Goal: Contribute content: Add original content to the website for others to see

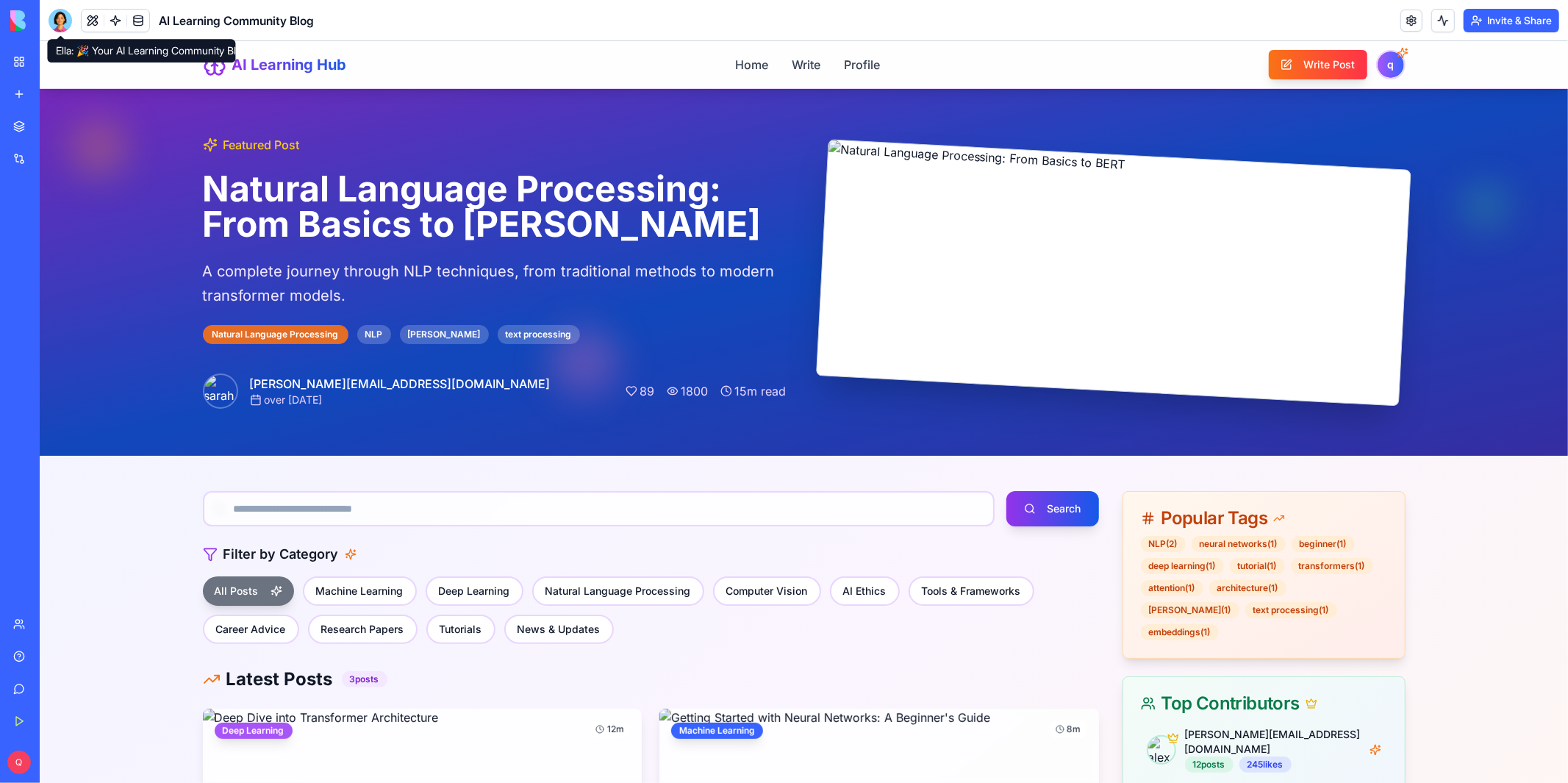
click at [61, 20] on div at bounding box center [60, 21] width 24 height 24
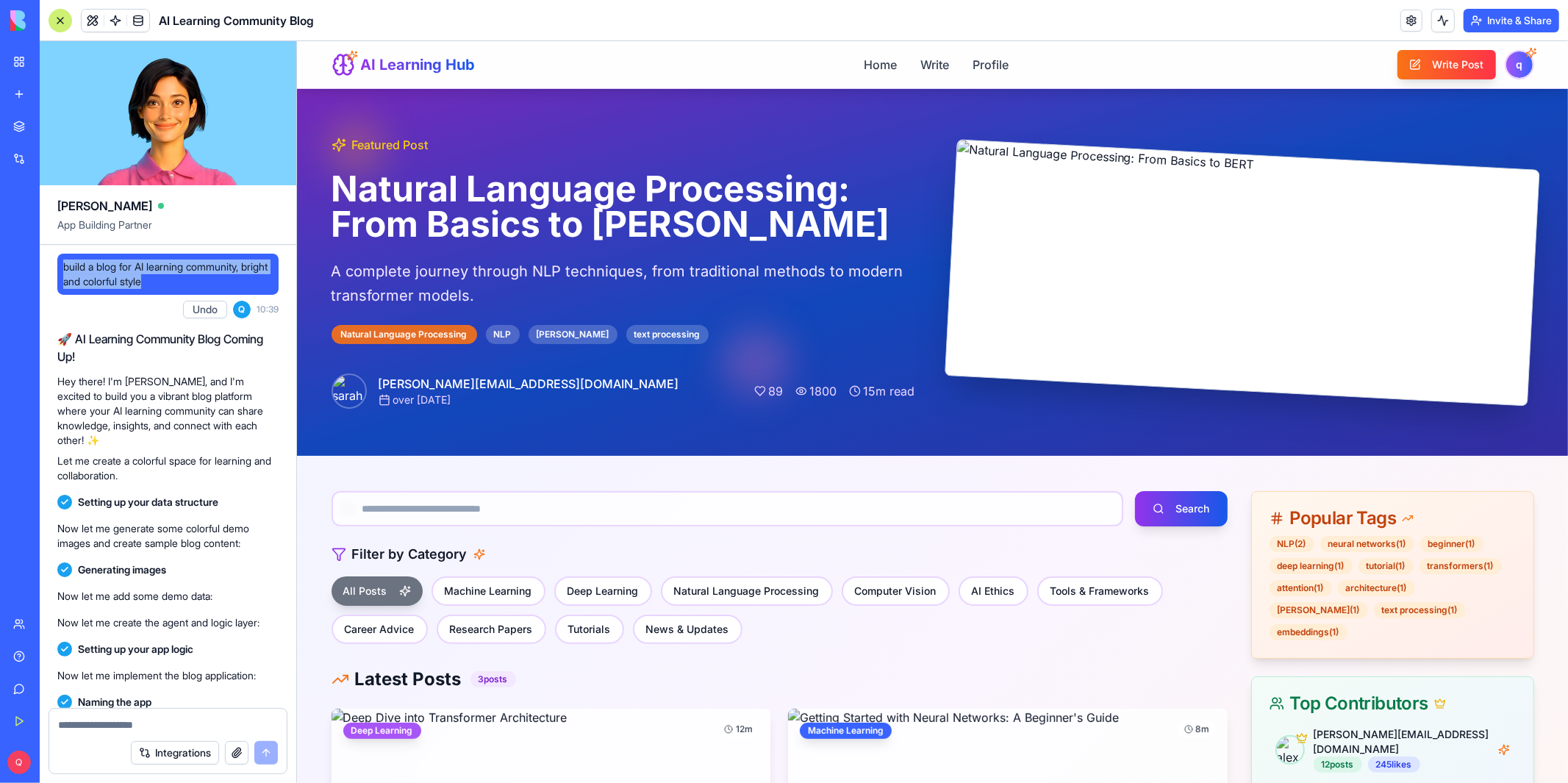
drag, startPoint x: 163, startPoint y: 288, endPoint x: 58, endPoint y: 266, distance: 107.3
click at [58, 266] on div "build a blog for AI learning community, bright and colorful style" at bounding box center [168, 274] width 221 height 41
click at [516, 454] on div "Featured Post Natural Language Processing: From Basics to [PERSON_NAME] A compl…" at bounding box center [932, 272] width 1249 height 367
click at [62, 18] on div at bounding box center [60, 21] width 24 height 24
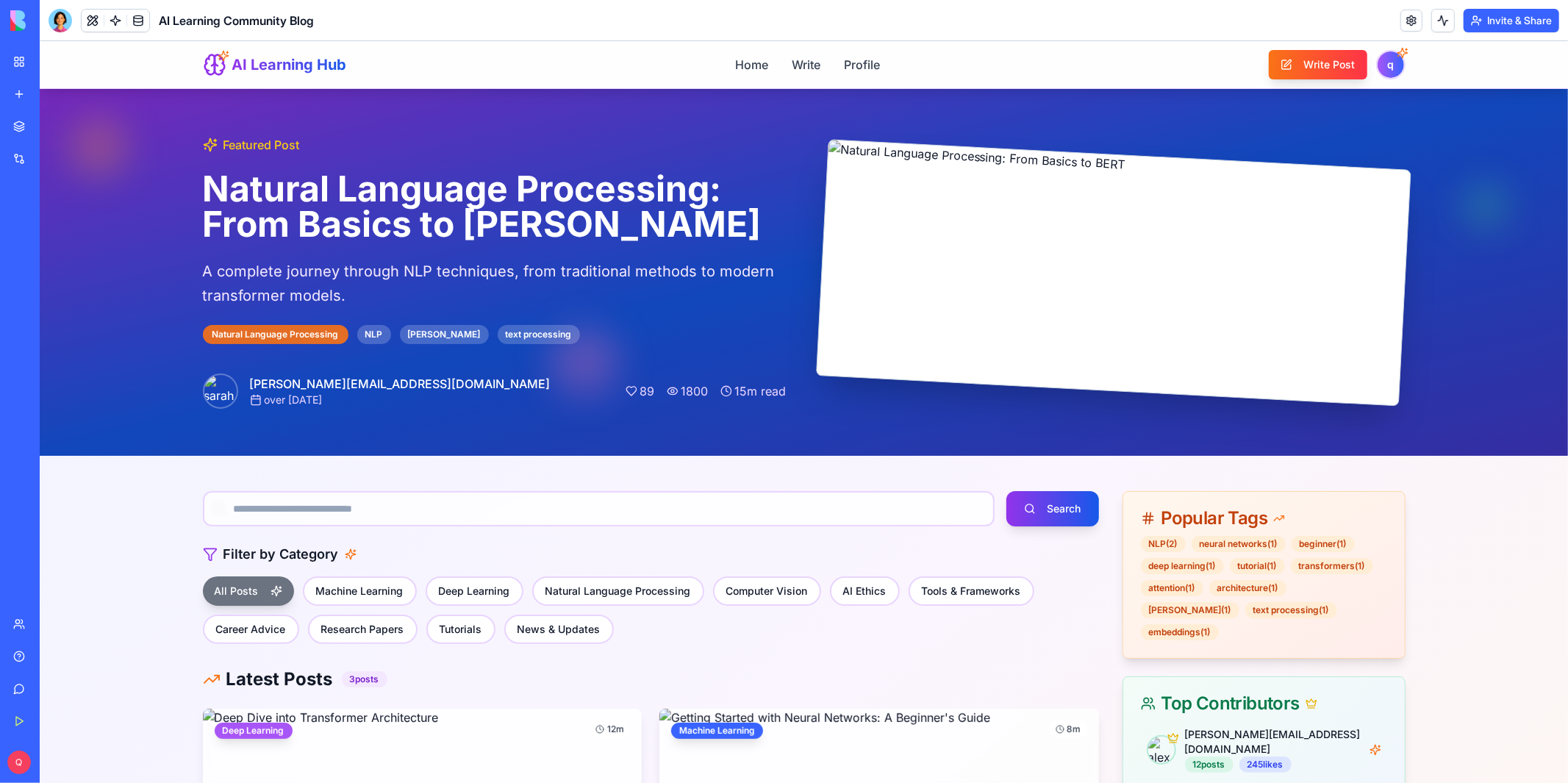
click at [737, 279] on p "A complete journey through NLP techniques, from traditional methods to modern t…" at bounding box center [493, 282] width 583 height 47
click at [804, 71] on link "Write" at bounding box center [805, 64] width 30 height 18
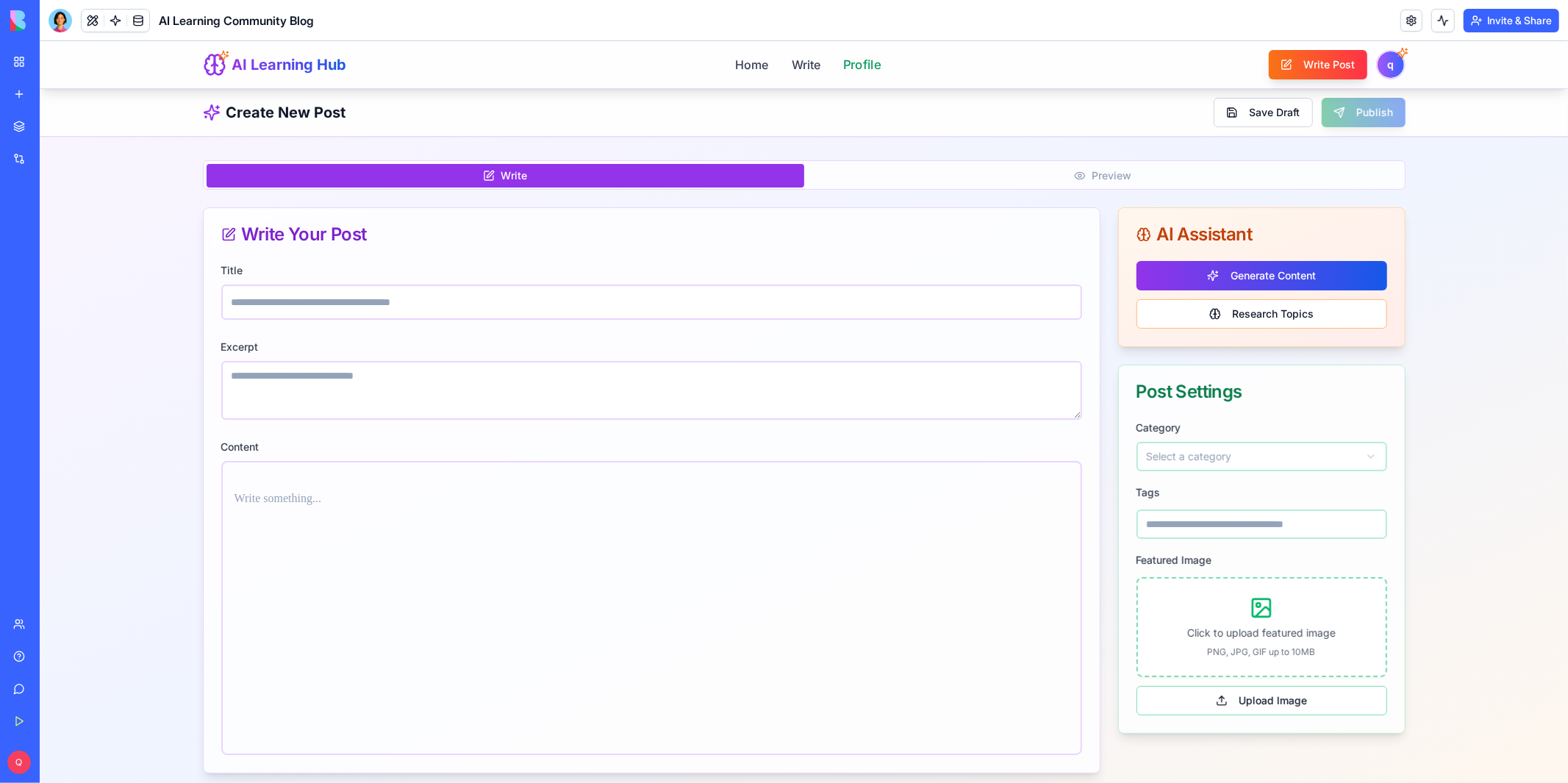
click at [878, 69] on link "Profile" at bounding box center [861, 64] width 37 height 18
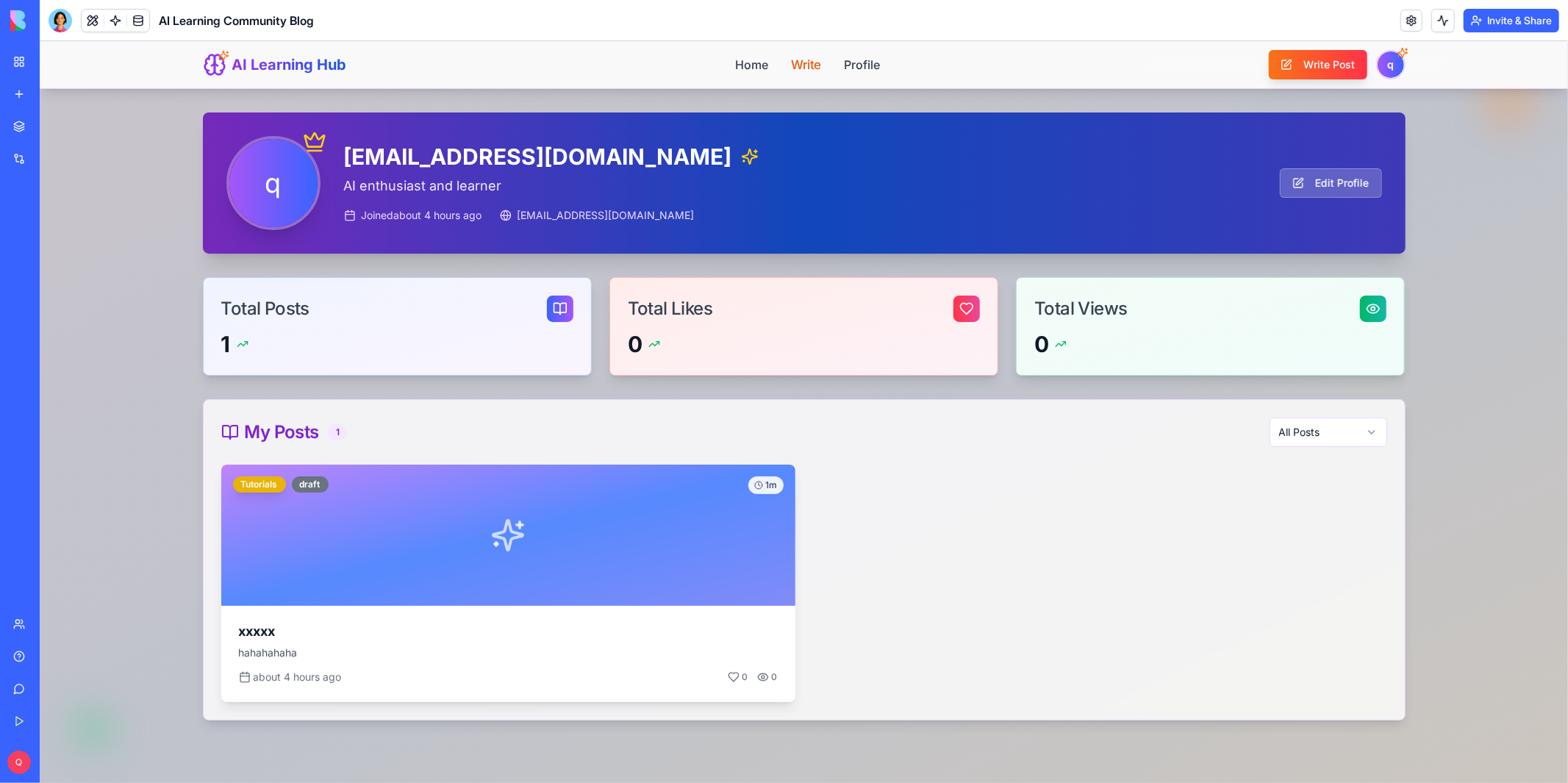
click at [802, 70] on link "Write" at bounding box center [805, 64] width 30 height 18
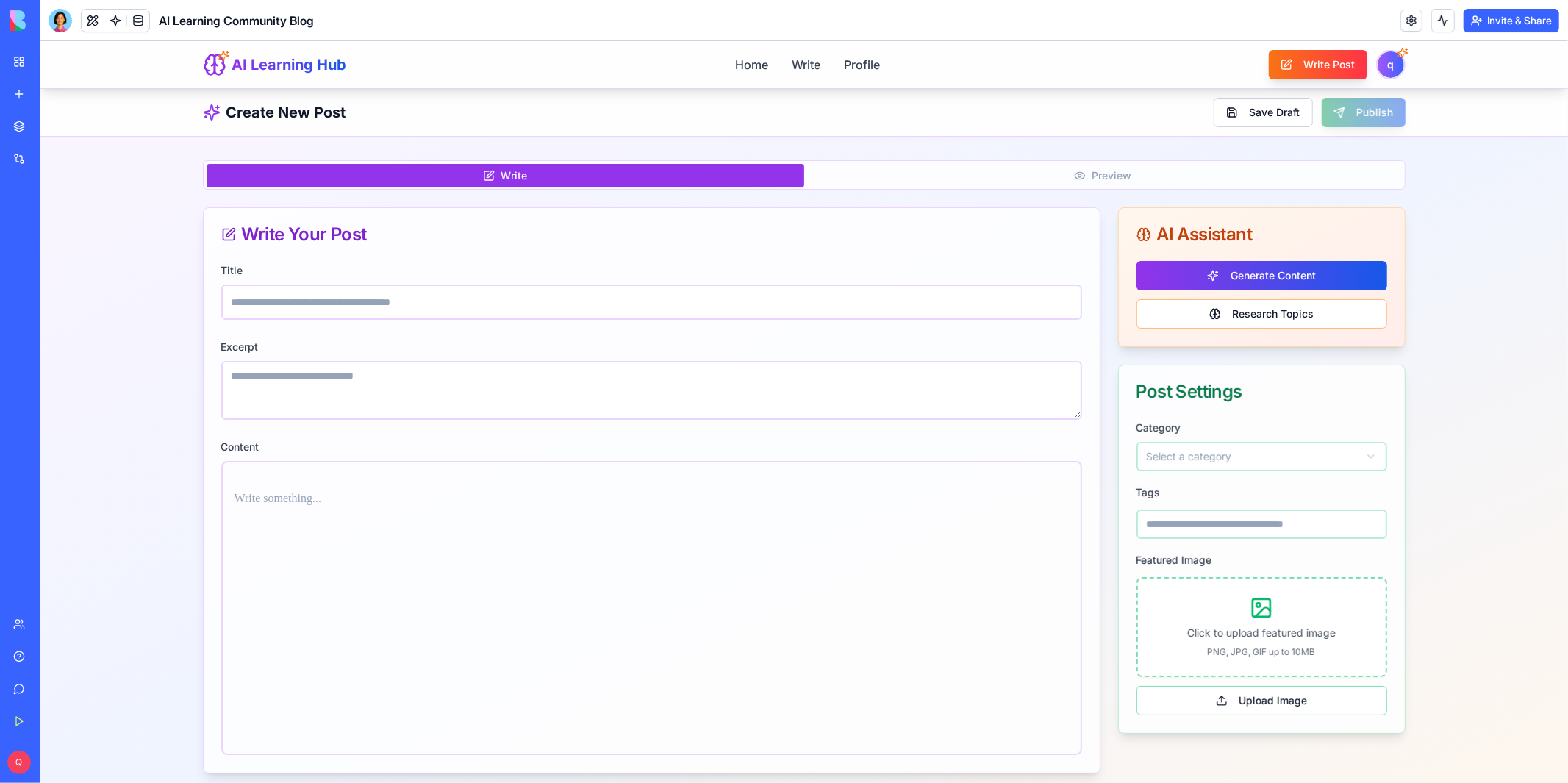
click at [764, 139] on div "Write Preview Write Your Post Title Excerpt Content AI Assistant Generate Conte…" at bounding box center [803, 465] width 1249 height 660
click at [1265, 273] on button "Generate Content" at bounding box center [1260, 275] width 251 height 29
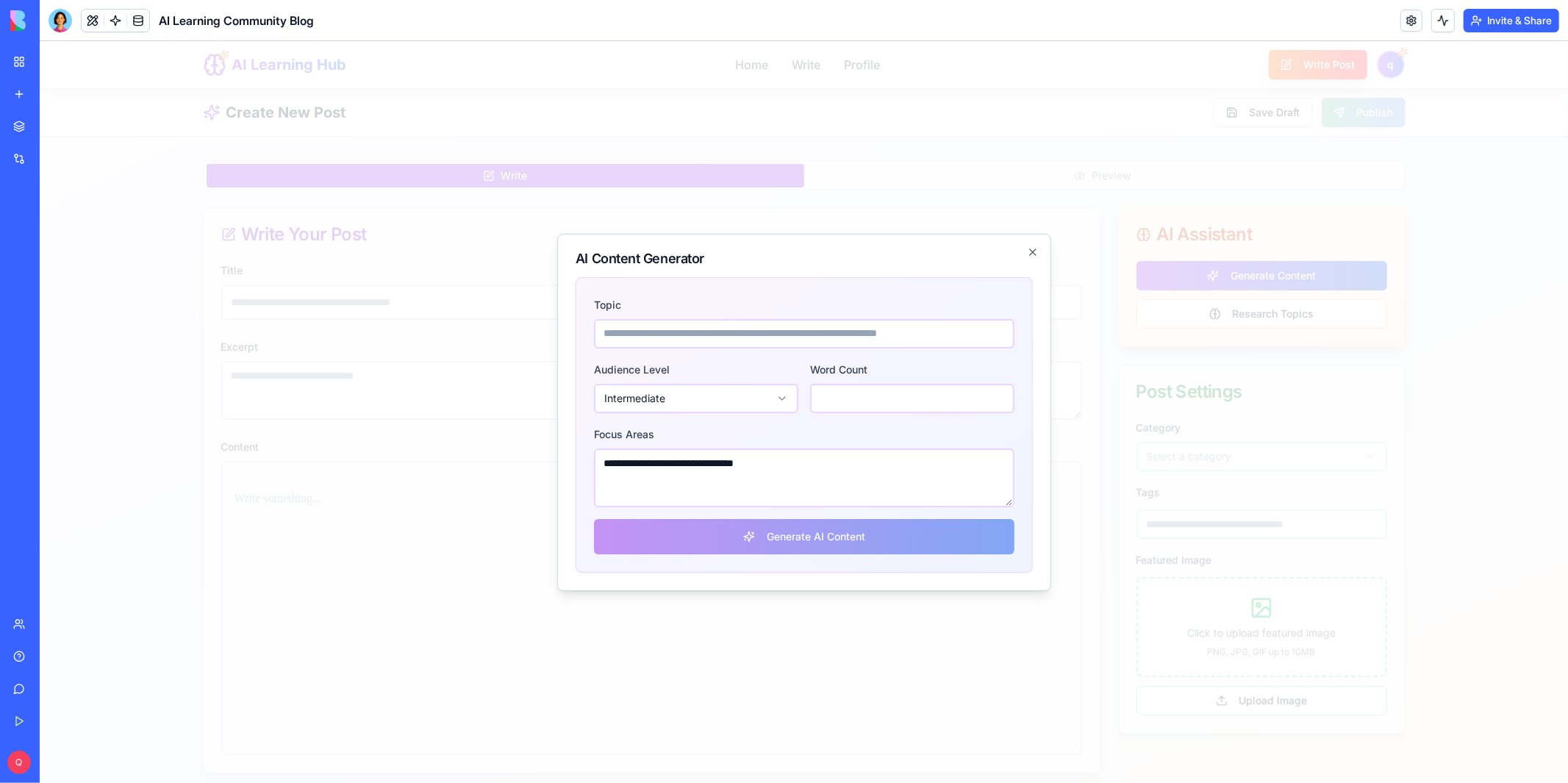
click at [1032, 259] on div "**********" at bounding box center [803, 411] width 494 height 357
click at [1032, 256] on icon "button" at bounding box center [1031, 251] width 12 height 12
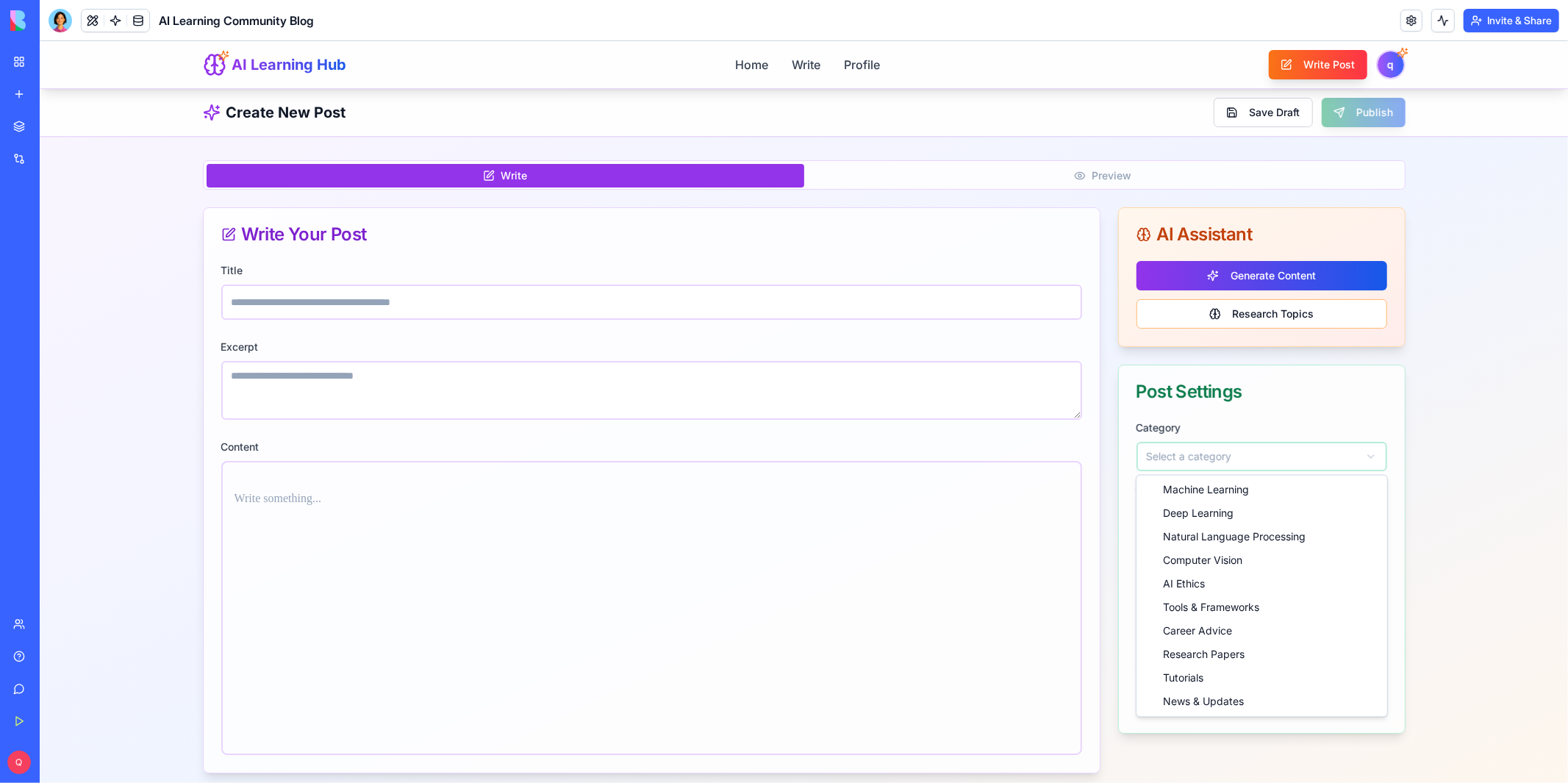
click at [1338, 462] on html "AI Learning Hub Home Write Profile Write Post q Create New Post Save Draft Publ…" at bounding box center [803, 548] width 1528 height 1018
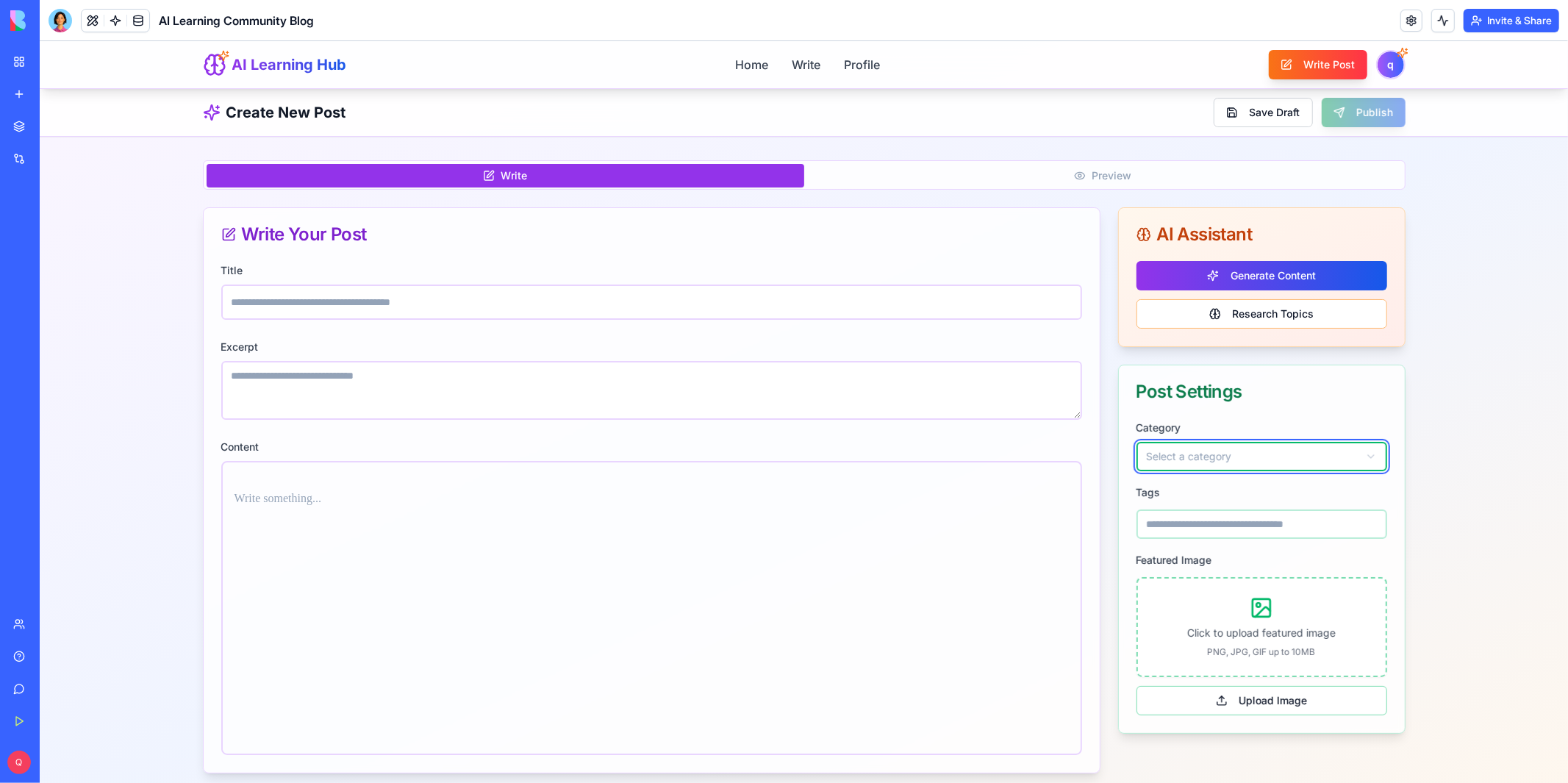
click at [1338, 462] on html "AI Learning Hub Home Write Profile Write Post q Create New Post Save Draft Publ…" at bounding box center [803, 548] width 1528 height 1018
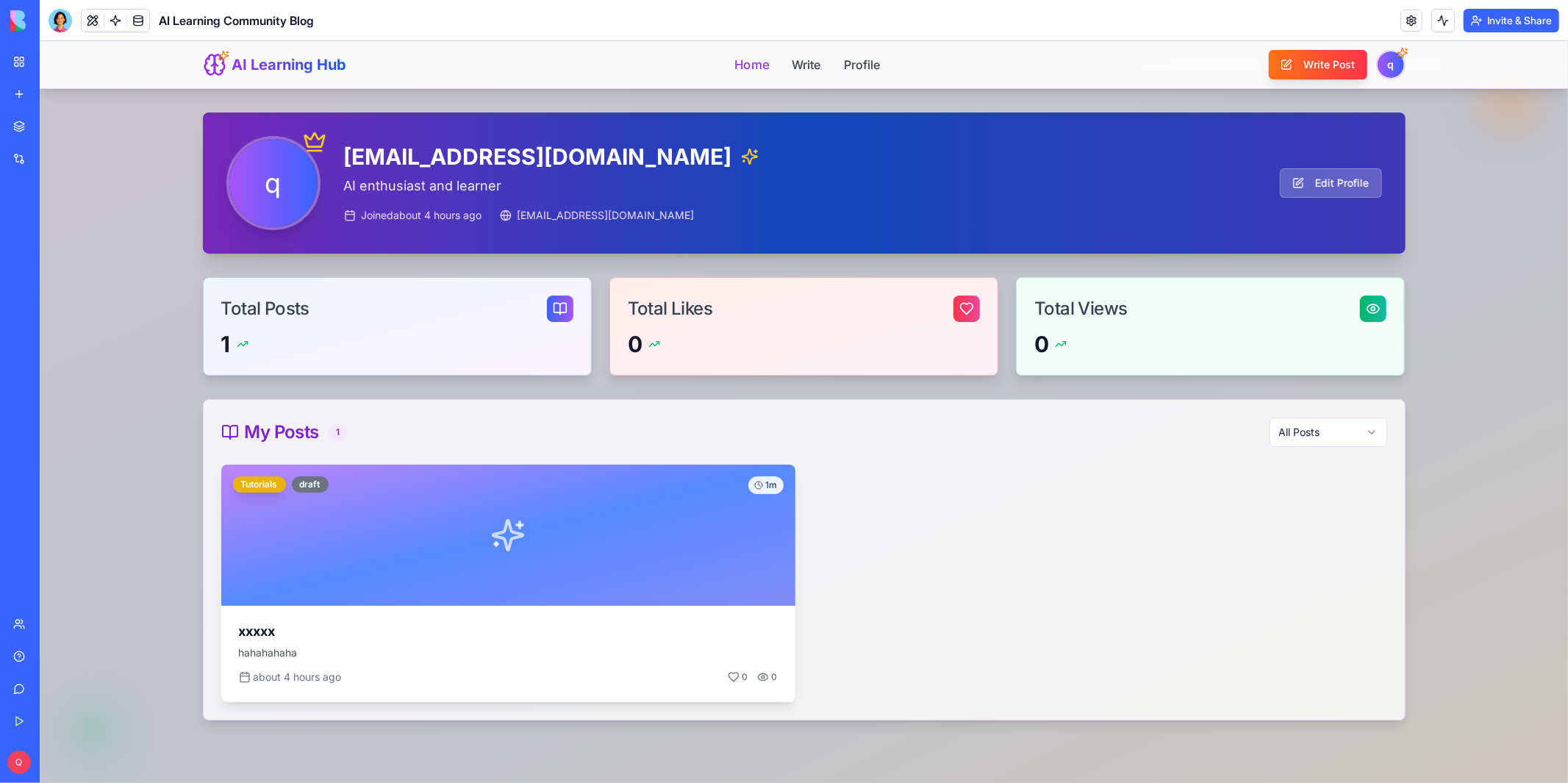
click at [761, 63] on link "Home" at bounding box center [751, 64] width 35 height 18
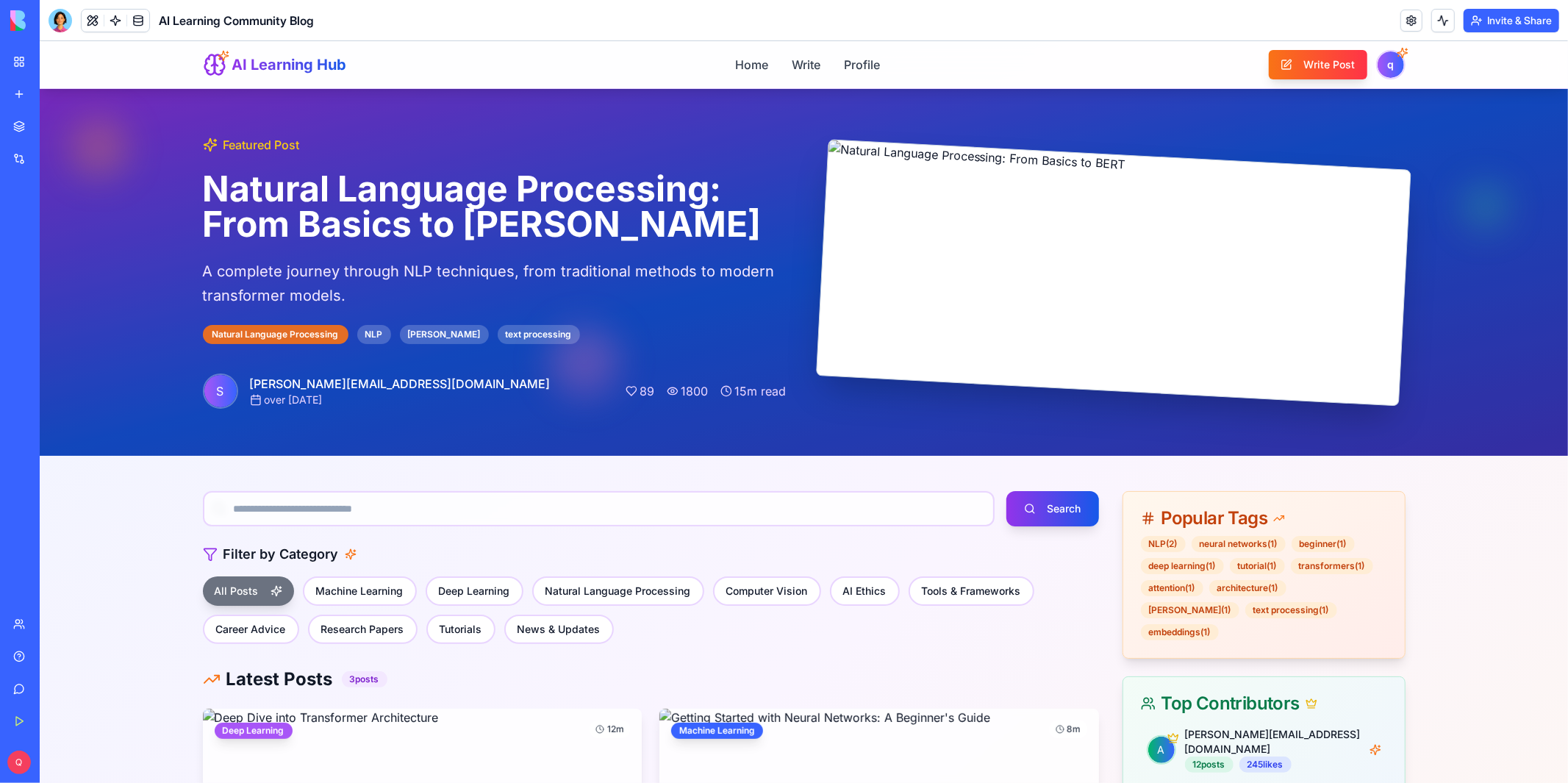
click at [55, 92] on div "New app" at bounding box center [45, 94] width 19 height 15
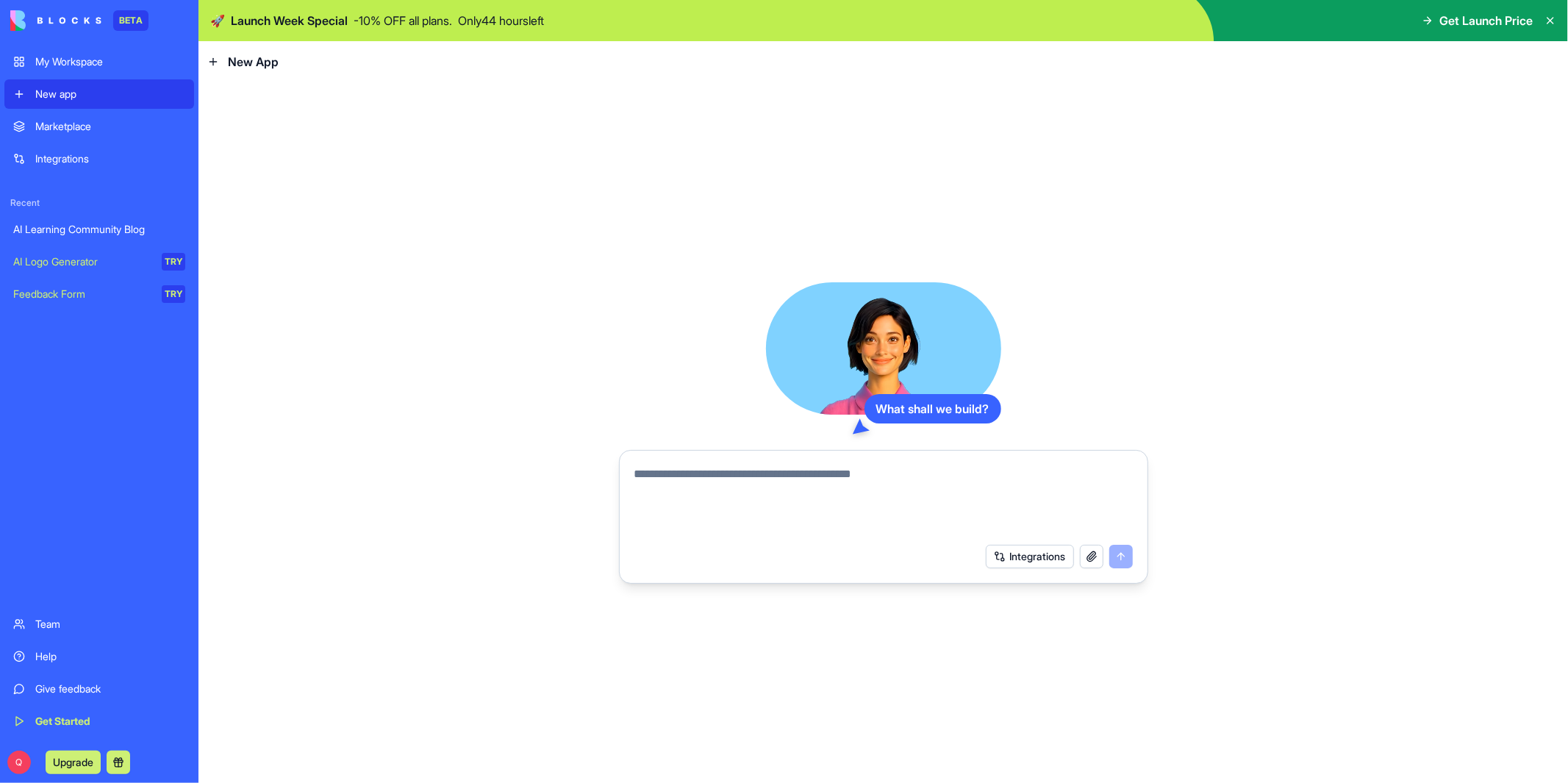
click at [127, 26] on div "BETA" at bounding box center [131, 20] width 36 height 21
click at [92, 65] on div "My Workspace" at bounding box center [110, 62] width 150 height 15
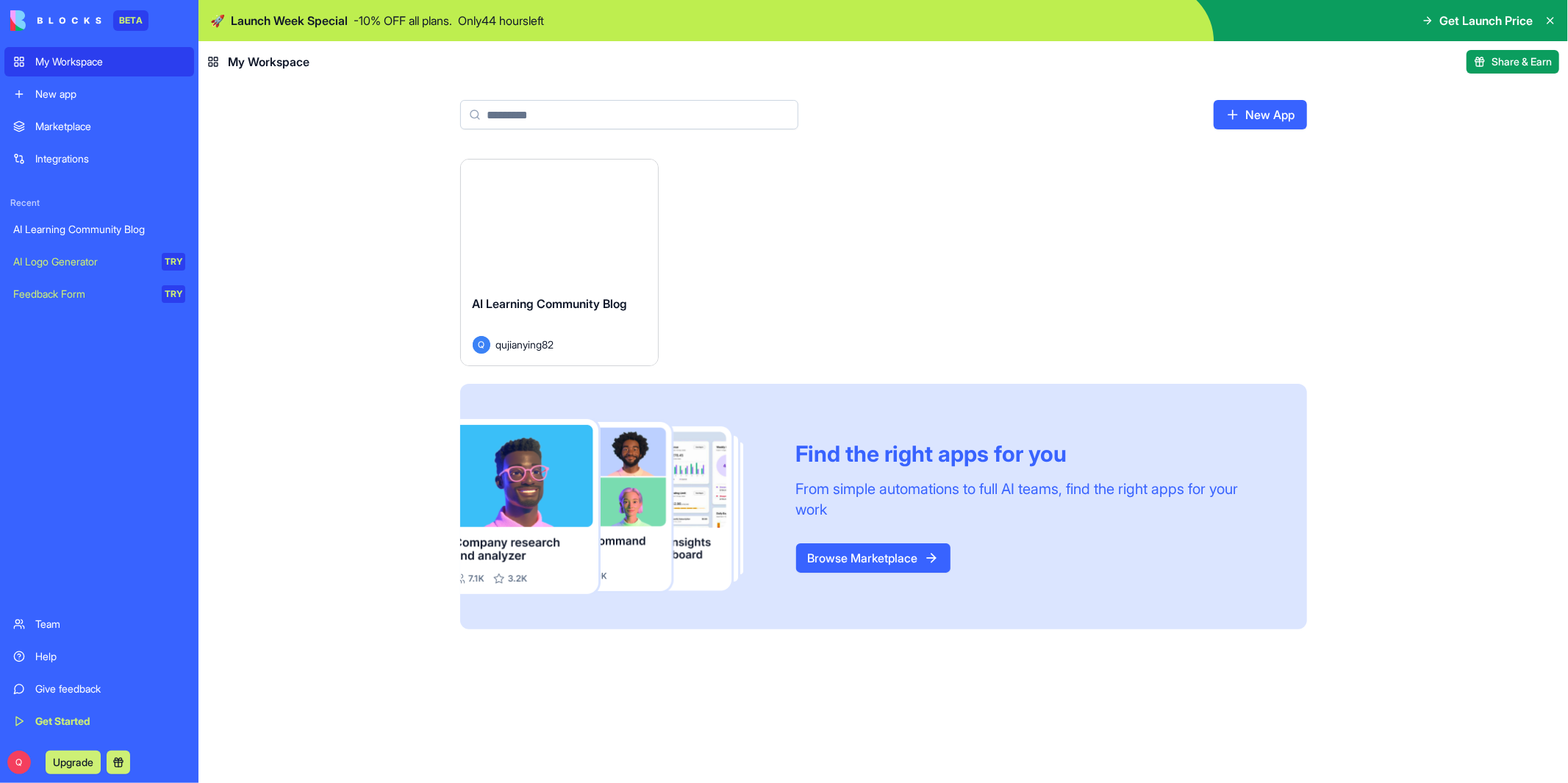
click at [92, 97] on div "New app" at bounding box center [110, 94] width 150 height 15
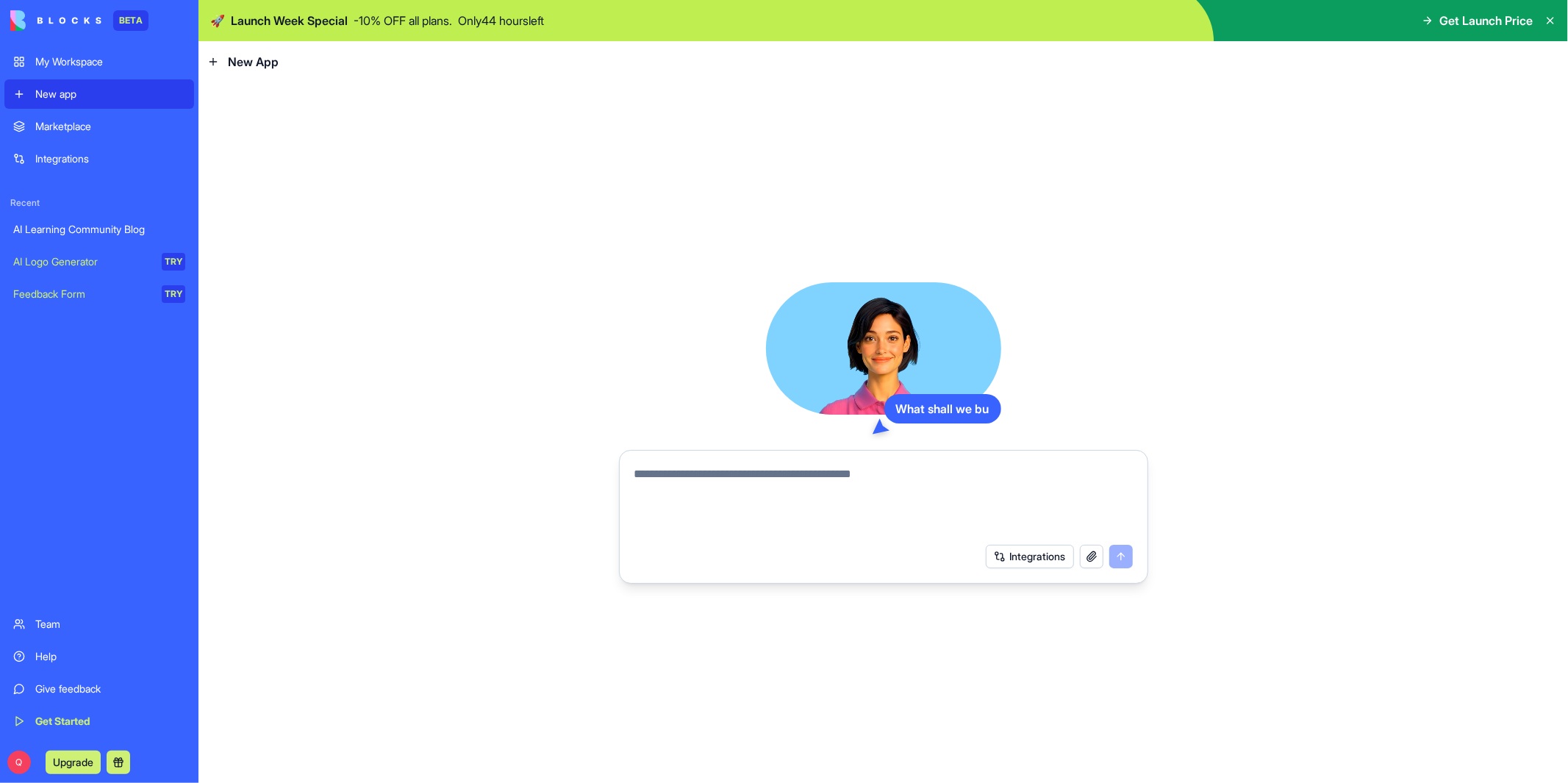
click at [806, 522] on textarea at bounding box center [883, 500] width 498 height 70
type textarea "**********"
click at [1122, 555] on button "submit" at bounding box center [1121, 556] width 24 height 24
click at [836, 494] on textarea "**********" at bounding box center [883, 500] width 498 height 70
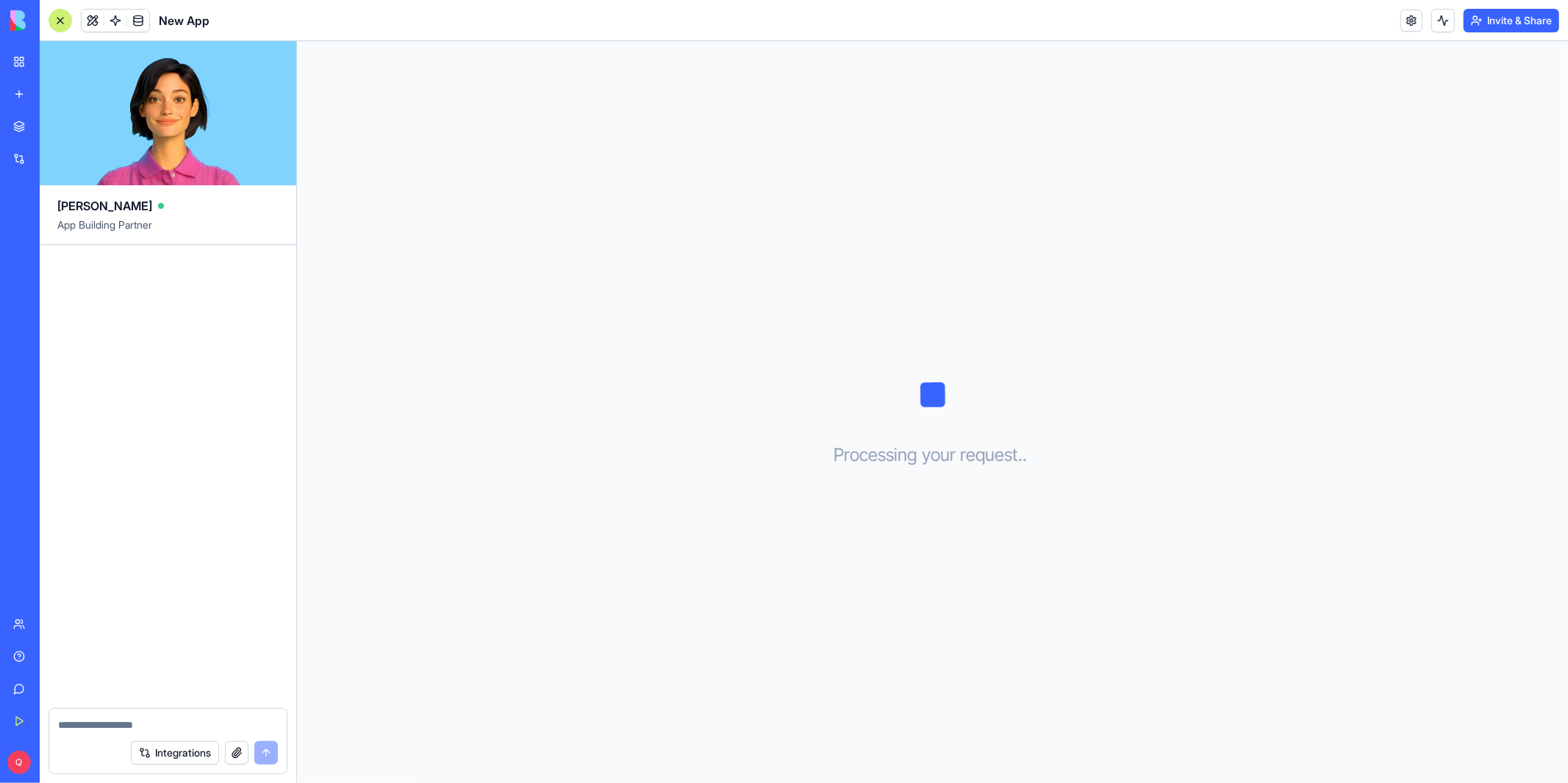
click at [591, 207] on div "Processing your request . . ." at bounding box center [932, 412] width 1270 height 742
click at [209, 361] on div at bounding box center [167, 475] width 256 height 463
